Goal: Transaction & Acquisition: Purchase product/service

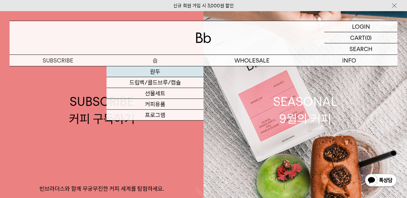
click at [156, 73] on link "원두" at bounding box center [155, 71] width 97 height 11
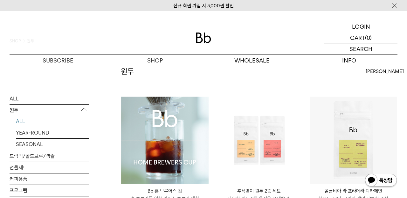
scroll to position [84, 0]
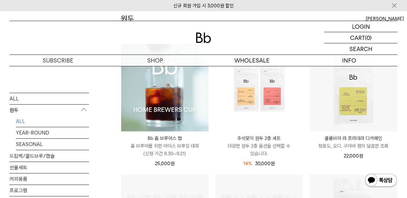
click at [163, 105] on img at bounding box center [164, 87] width 87 height 87
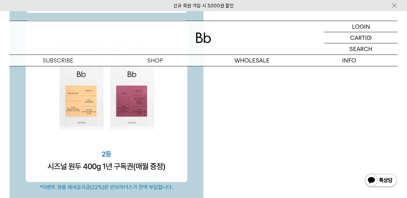
scroll to position [2040, 0]
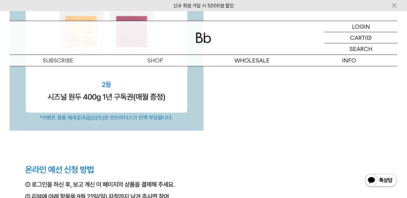
drag, startPoint x: 255, startPoint y: 165, endPoint x: 256, endPoint y: 162, distance: 4.0
